Goal: Task Accomplishment & Management: Use online tool/utility

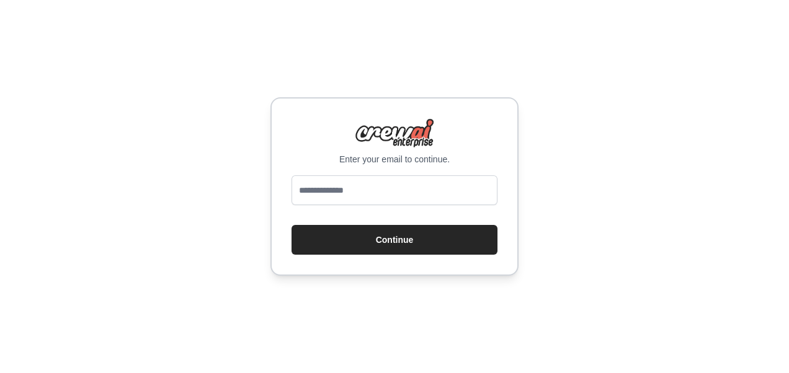
click at [358, 195] on input "email" at bounding box center [395, 191] width 206 height 30
type input "**********"
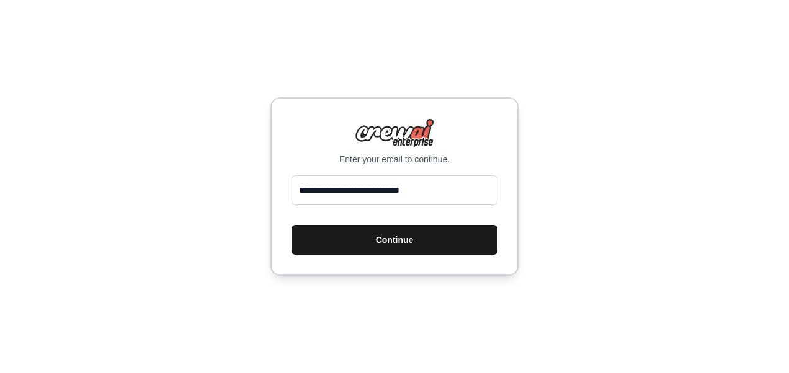
click at [399, 233] on button "Continue" at bounding box center [395, 240] width 206 height 30
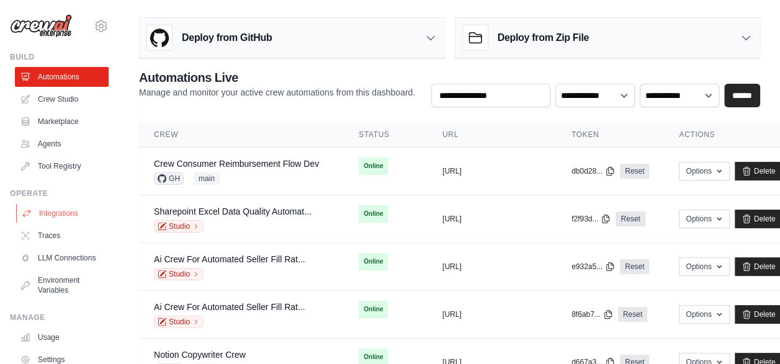
click at [40, 220] on link "Integrations" at bounding box center [63, 213] width 94 height 20
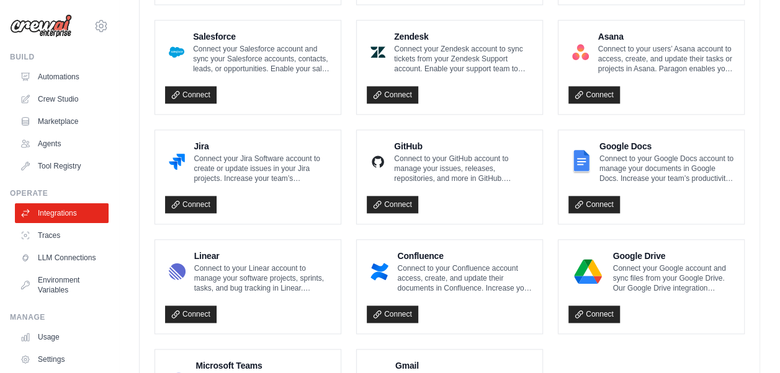
scroll to position [789, 0]
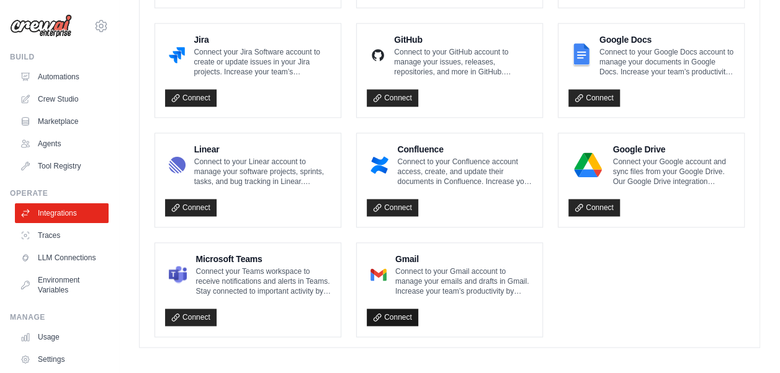
click at [398, 316] on link "Connect" at bounding box center [392, 317] width 51 height 17
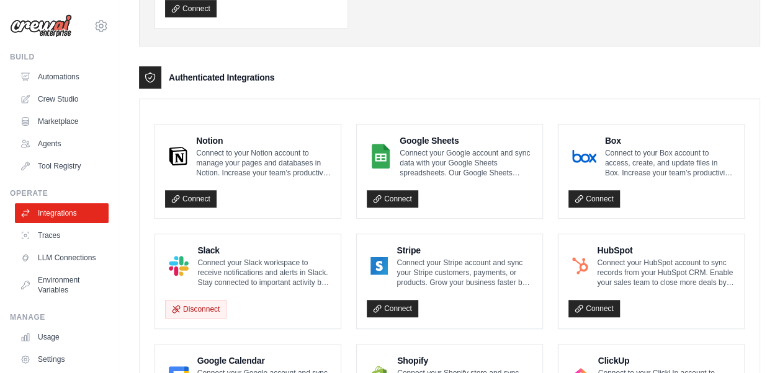
scroll to position [310, 0]
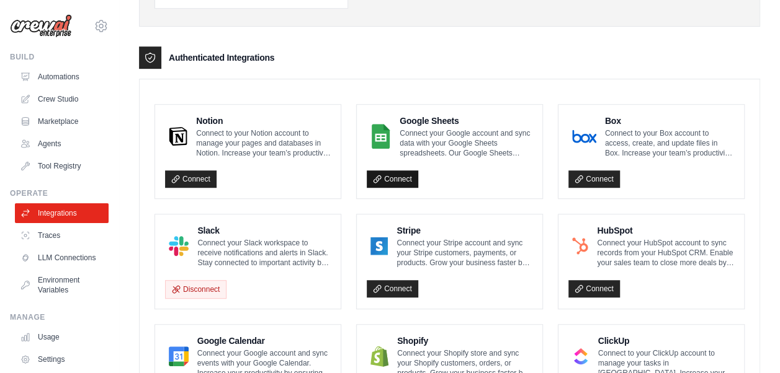
click at [403, 176] on link "Connect" at bounding box center [392, 179] width 51 height 17
